Goal: Navigation & Orientation: Find specific page/section

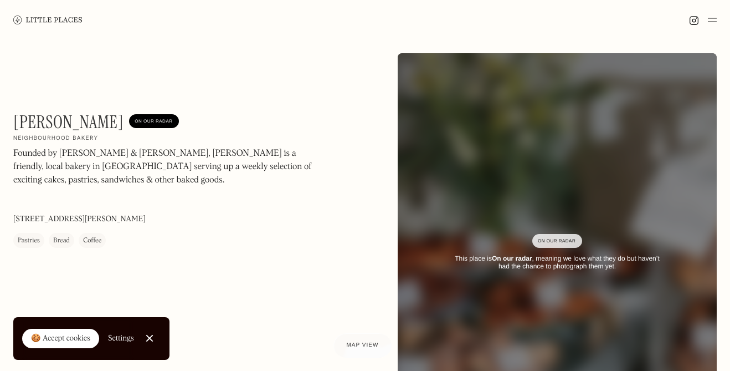
click at [708, 21] on img at bounding box center [712, 19] width 9 height 13
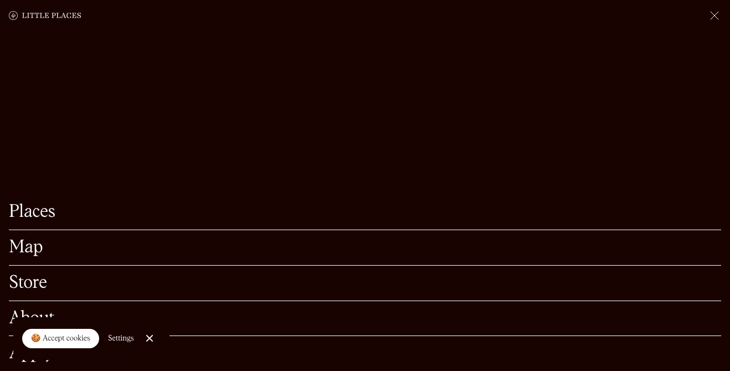
click at [37, 219] on link "Places" at bounding box center [365, 211] width 713 height 17
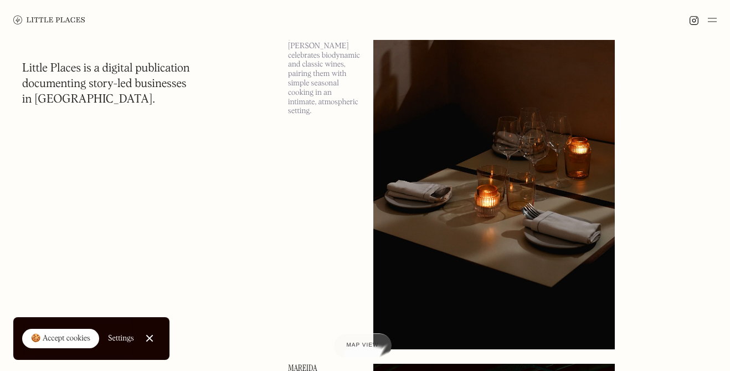
scroll to position [4822, 0]
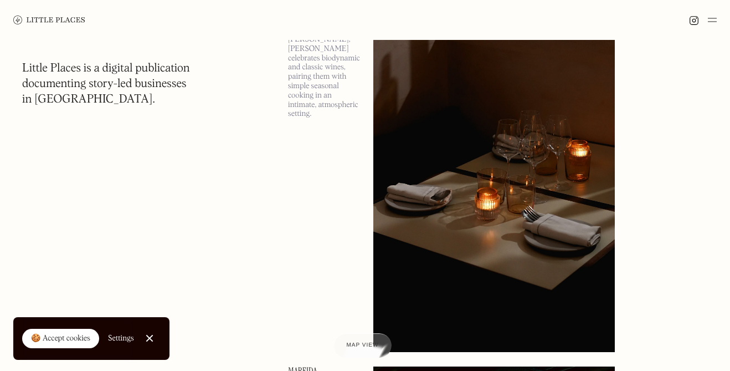
click at [713, 20] on img at bounding box center [712, 19] width 9 height 13
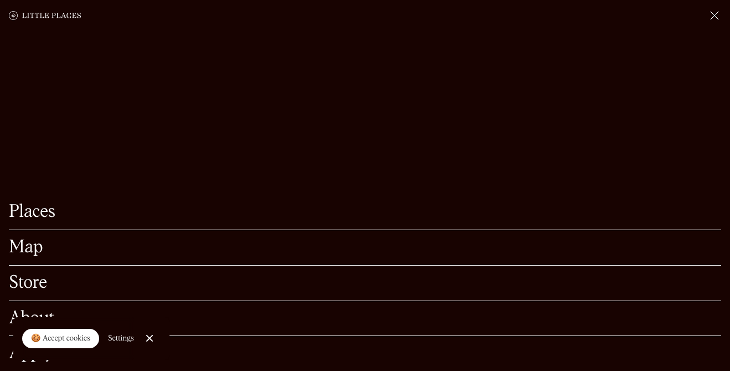
scroll to position [4916, 0]
click at [85, 288] on link "Store" at bounding box center [365, 282] width 713 height 17
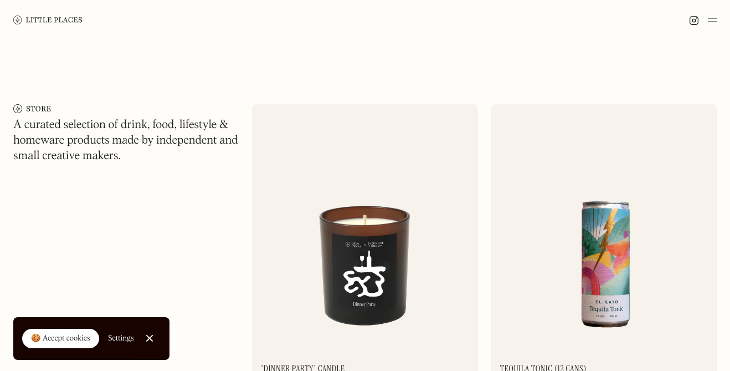
click at [715, 19] on img at bounding box center [712, 19] width 9 height 13
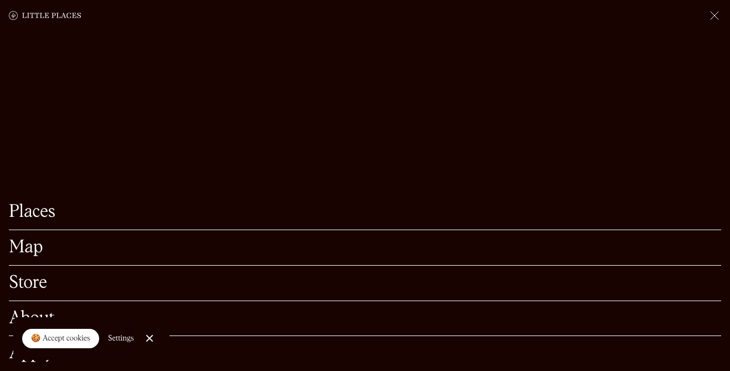
scroll to position [141, 0]
click at [151, 340] on link "Close Cookie Popup" at bounding box center [150, 338] width 22 height 22
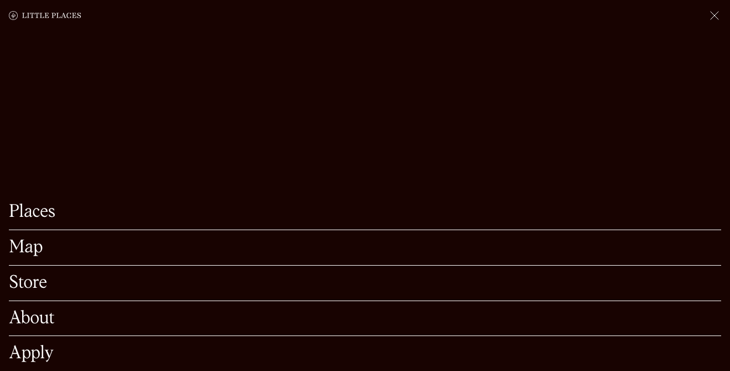
scroll to position [243, 0]
click at [45, 360] on link "Apply" at bounding box center [365, 353] width 713 height 17
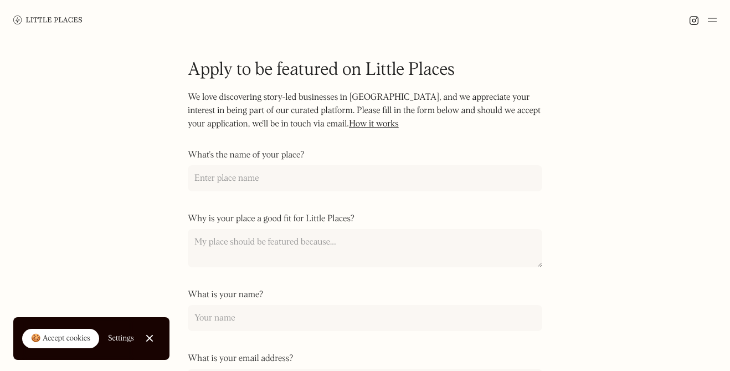
click at [711, 23] on img at bounding box center [712, 19] width 9 height 13
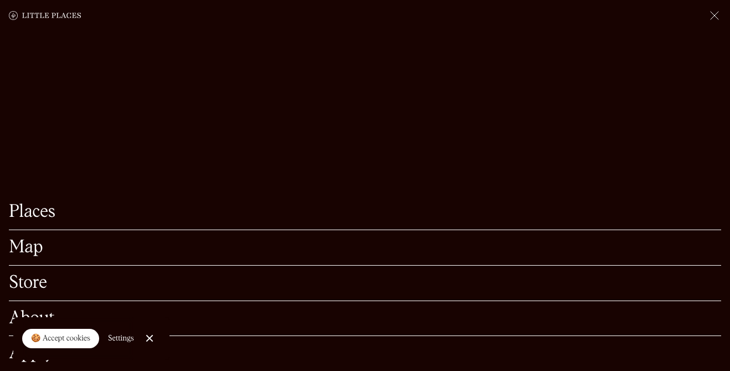
click at [47, 307] on div "About" at bounding box center [365, 318] width 713 height 35
